Goal: Task Accomplishment & Management: Use online tool/utility

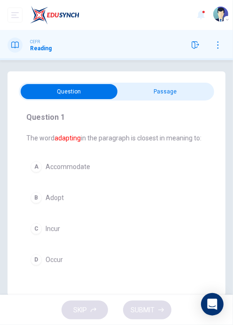
click at [196, 97] on input "checkbox" at bounding box center [68, 91] width 293 height 15
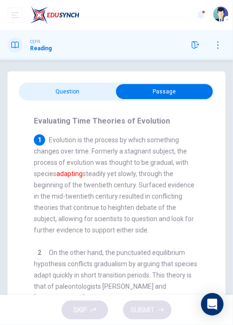
click at [21, 89] on input "checkbox" at bounding box center [164, 91] width 293 height 15
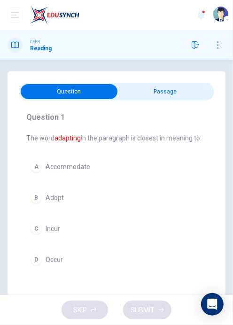
click at [40, 164] on div "A" at bounding box center [36, 166] width 11 height 11
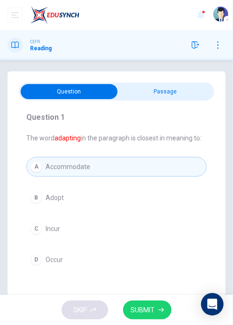
click at [200, 94] on input "checkbox" at bounding box center [68, 91] width 293 height 15
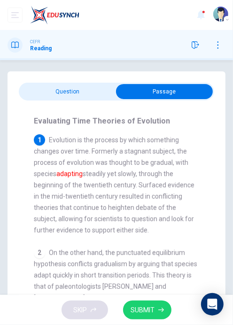
click at [50, 88] on input "checkbox" at bounding box center [164, 91] width 293 height 15
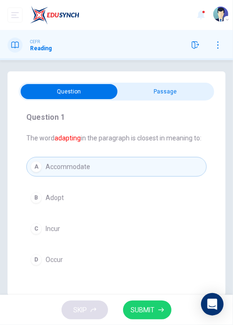
click at [142, 167] on span "SUBMIT" at bounding box center [143, 310] width 24 height 12
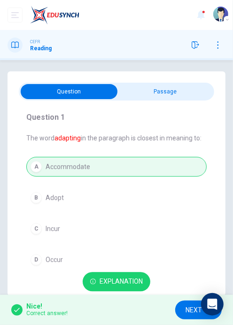
click at [185, 167] on button "NEXT" at bounding box center [198, 310] width 47 height 19
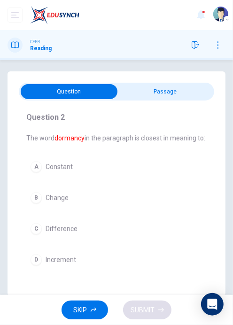
click at [208, 96] on input "checkbox" at bounding box center [68, 91] width 293 height 15
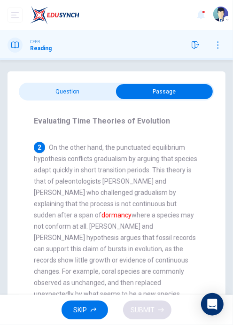
scroll to position [106, 0]
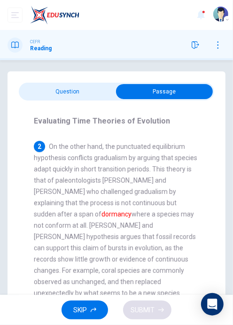
click at [32, 85] on input "checkbox" at bounding box center [164, 91] width 293 height 15
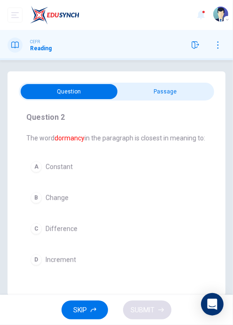
click at [26, 165] on button "A Constant" at bounding box center [116, 167] width 180 height 20
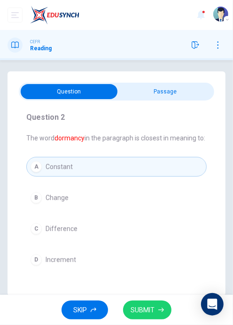
click at [134, 167] on span "SUBMIT" at bounding box center [143, 310] width 24 height 12
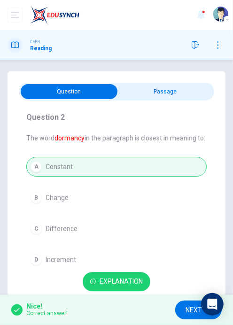
click at [186, 167] on span "NEXT" at bounding box center [194, 310] width 16 height 12
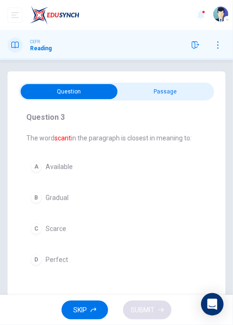
click at [199, 87] on input "checkbox" at bounding box center [68, 91] width 293 height 15
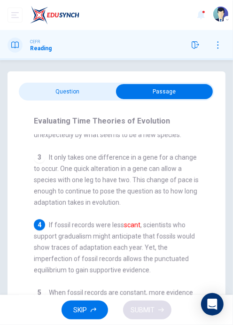
scroll to position [272, 0]
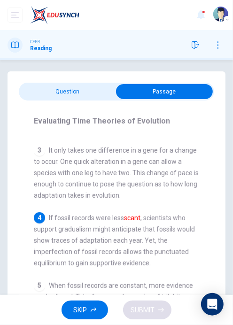
click at [45, 96] on input "checkbox" at bounding box center [164, 91] width 293 height 15
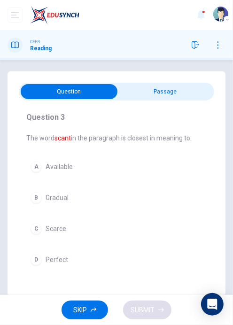
click at [58, 167] on span "Perfect" at bounding box center [57, 260] width 23 height 8
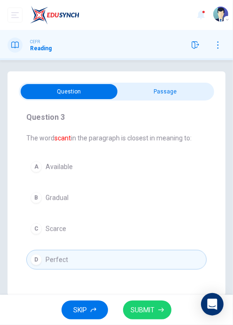
click at [134, 167] on span "SUBMIT" at bounding box center [143, 310] width 24 height 12
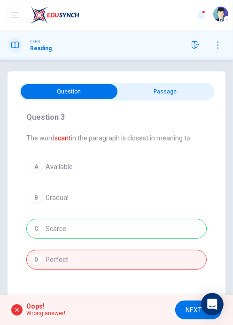
click at [47, 167] on div "A Available B Gradual C Scarce D Perfect" at bounding box center [116, 213] width 180 height 113
click at [179, 167] on div "Oops! Wrong answer! NEXT" at bounding box center [116, 310] width 233 height 30
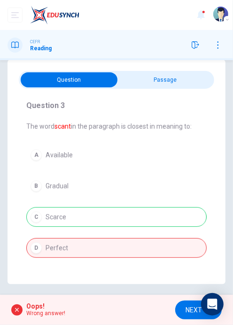
click at [189, 167] on span "NEXT" at bounding box center [194, 310] width 16 height 12
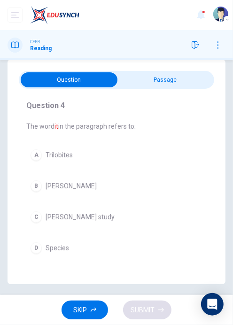
click at [188, 74] on input "checkbox" at bounding box center [68, 79] width 293 height 15
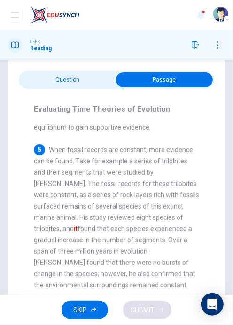
scroll to position [402, 0]
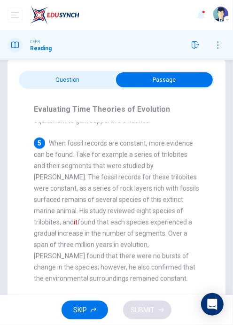
click at [31, 77] on input "checkbox" at bounding box center [164, 79] width 293 height 15
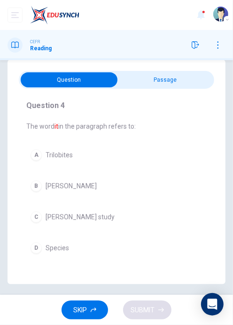
click at [39, 167] on div "C" at bounding box center [36, 216] width 11 height 11
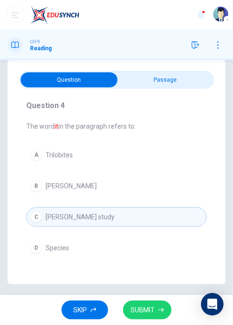
click at [140, 167] on span "SUBMIT" at bounding box center [143, 310] width 24 height 12
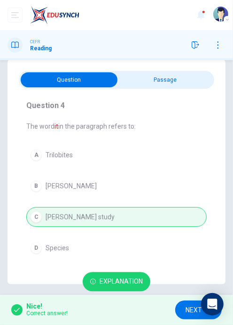
click at [187, 167] on span "NEXT" at bounding box center [194, 310] width 16 height 12
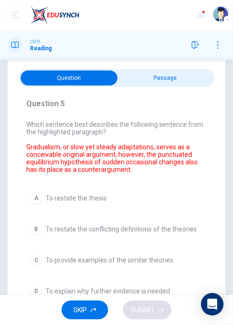
scroll to position [0, 0]
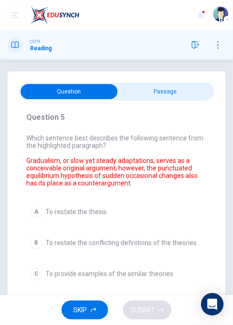
click at [188, 98] on input "checkbox" at bounding box center [68, 91] width 293 height 15
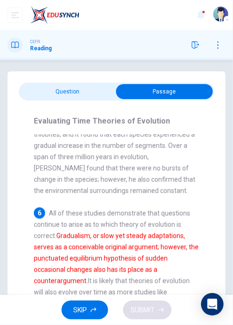
click at [108, 94] on input "checkbox" at bounding box center [164, 91] width 293 height 15
checkbox input "false"
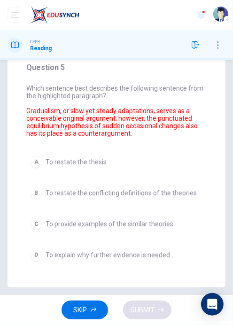
scroll to position [52, 0]
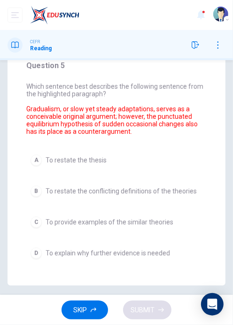
click at [43, 167] on button "B To restate the conflicting definitions of the theories" at bounding box center [116, 191] width 180 height 20
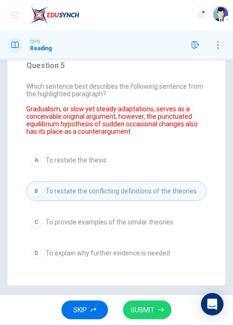
click at [144, 167] on button "SUBMIT" at bounding box center [147, 310] width 48 height 19
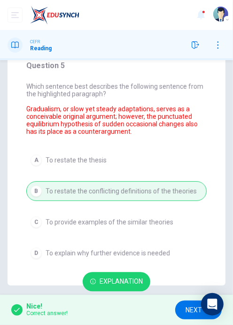
click at [176, 167] on button "NEXT" at bounding box center [198, 310] width 47 height 19
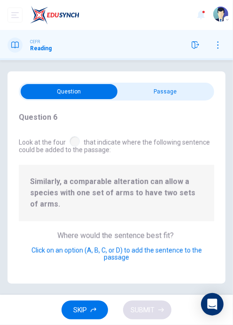
scroll to position [0, 0]
click at [146, 93] on input "checkbox" at bounding box center [68, 91] width 293 height 15
checkbox input "true"
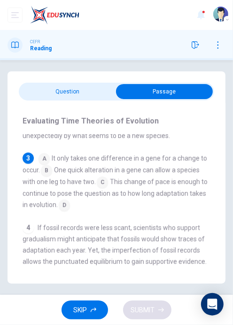
scroll to position [205, 0]
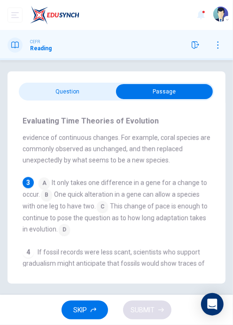
click at [47, 167] on input at bounding box center [44, 181] width 11 height 11
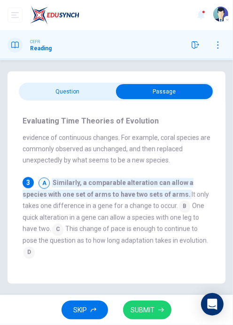
click at [52, 167] on input at bounding box center [57, 227] width 11 height 11
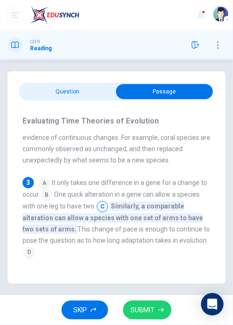
click at [146, 167] on span "SUBMIT" at bounding box center [143, 310] width 24 height 12
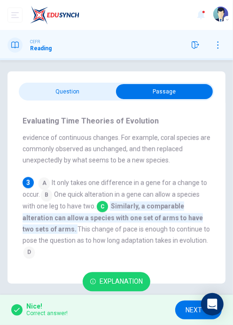
click at [179, 167] on button "NEXT" at bounding box center [198, 310] width 47 height 19
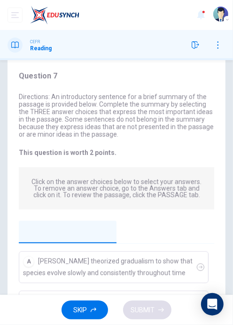
scroll to position [0, 0]
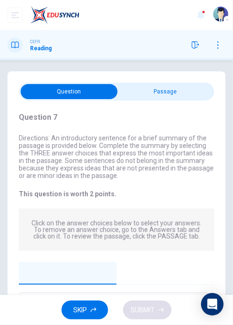
click at [148, 91] on input "checkbox" at bounding box center [68, 91] width 293 height 15
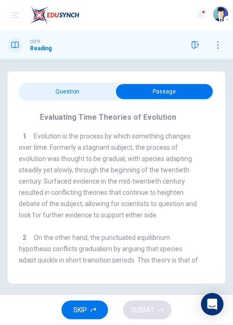
click at [36, 91] on input "checkbox" at bounding box center [164, 91] width 293 height 15
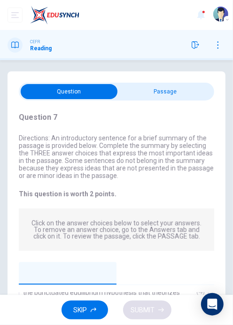
click at [132, 93] on input "checkbox" at bounding box center [68, 91] width 293 height 15
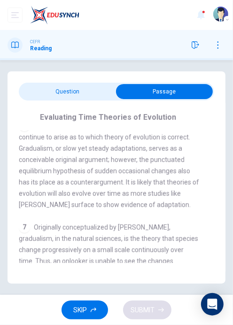
scroll to position [28, 0]
click at [23, 84] on input "checkbox" at bounding box center [164, 91] width 293 height 15
checkbox input "false"
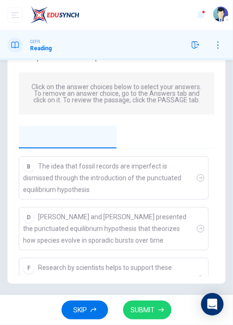
scroll to position [136, 0]
click at [135, 167] on span "SUBMIT" at bounding box center [143, 310] width 24 height 12
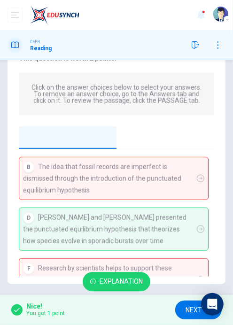
scroll to position [23, 0]
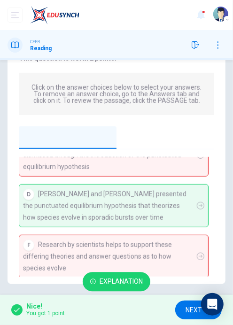
click at [95, 167] on icon "button" at bounding box center [93, 282] width 6 height 6
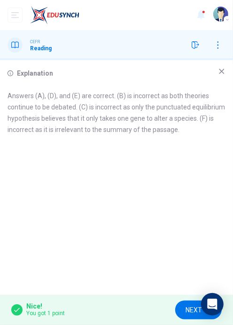
click at [224, 70] on icon at bounding box center [222, 72] width 8 height 8
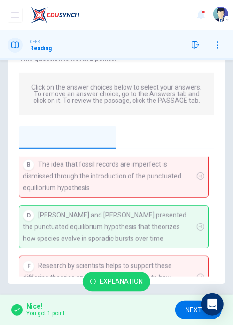
scroll to position [2, 0]
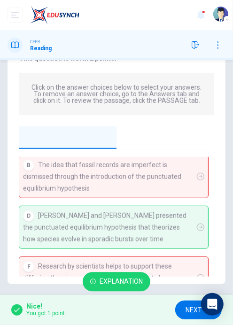
click at [188, 167] on span "NEXT" at bounding box center [194, 310] width 16 height 12
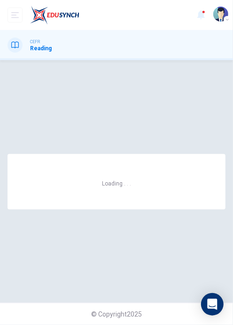
scroll to position [0, 0]
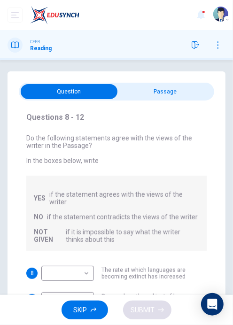
click at [195, 85] on input "checkbox" at bounding box center [68, 91] width 293 height 15
checkbox input "true"
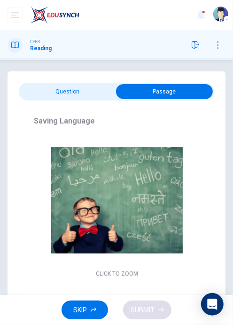
click at [199, 48] on icon "button" at bounding box center [196, 45] width 8 height 8
